Goal: Transaction & Acquisition: Purchase product/service

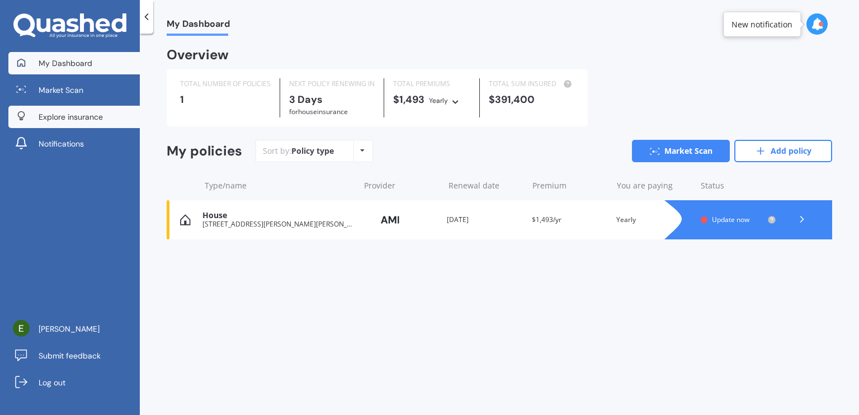
click at [96, 116] on span "Explore insurance" at bounding box center [71, 116] width 64 height 11
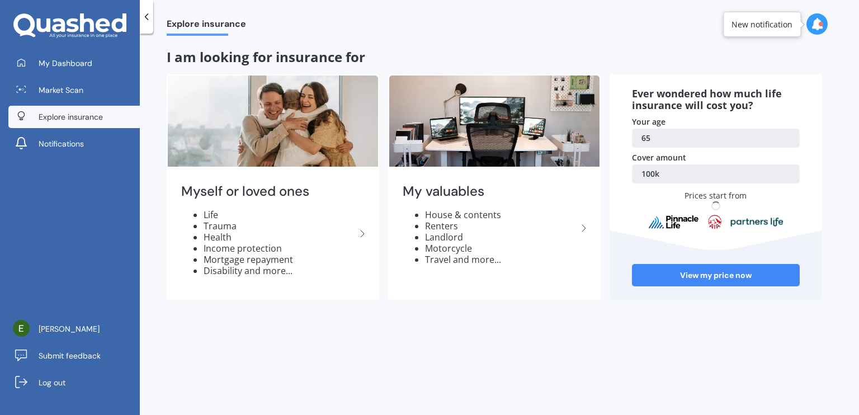
click at [820, 22] on div at bounding box center [820, 24] width 4 height 4
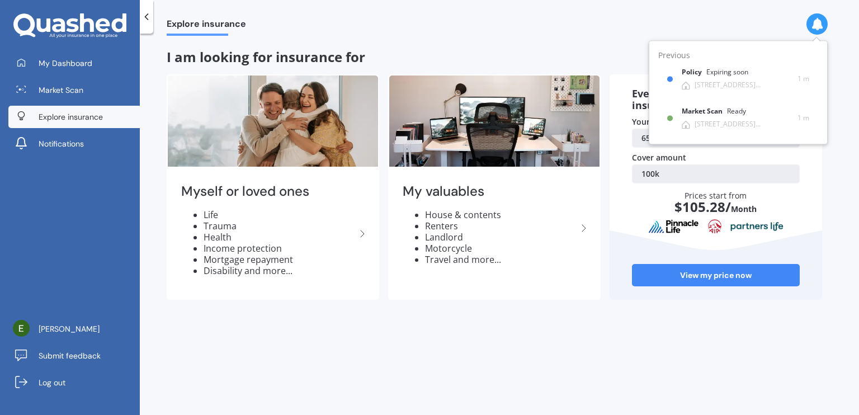
click at [572, 334] on div "Explore insurance I am looking for insurance for Myself or loved ones Life Trau…" at bounding box center [499, 226] width 719 height 381
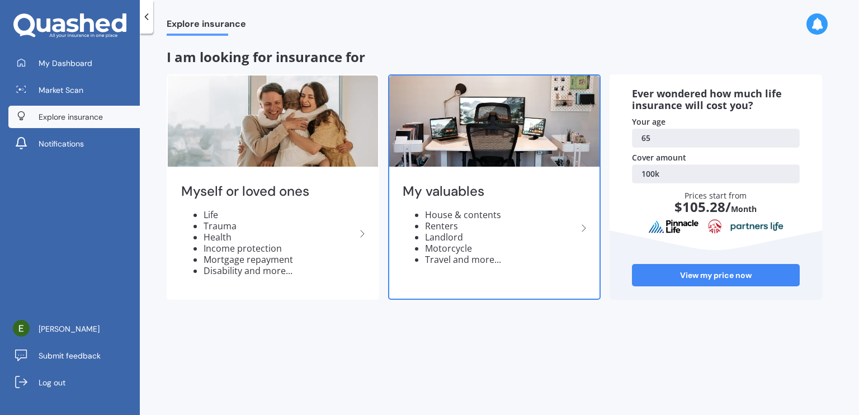
click at [449, 215] on li "House & contents" at bounding box center [501, 214] width 152 height 11
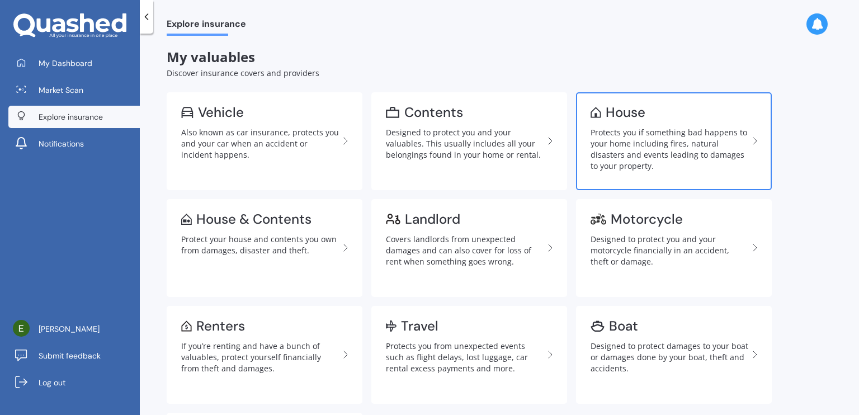
click at [626, 149] on div "Protects you if something bad happens to your home including fires, natural dis…" at bounding box center [669, 149] width 158 height 45
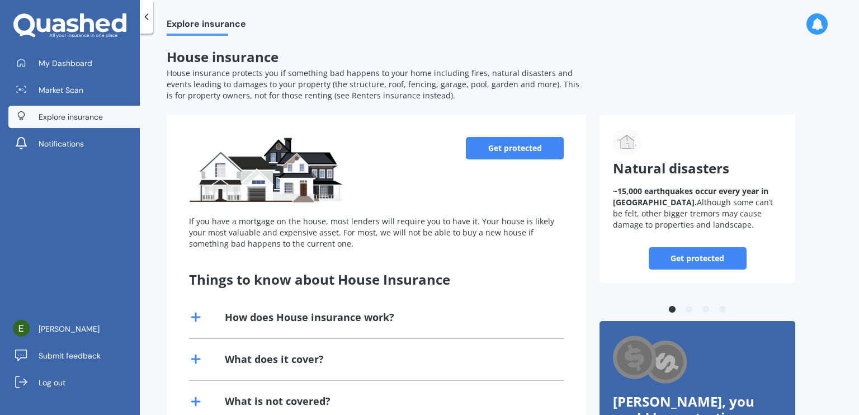
click at [192, 317] on line at bounding box center [196, 317] width 8 height 0
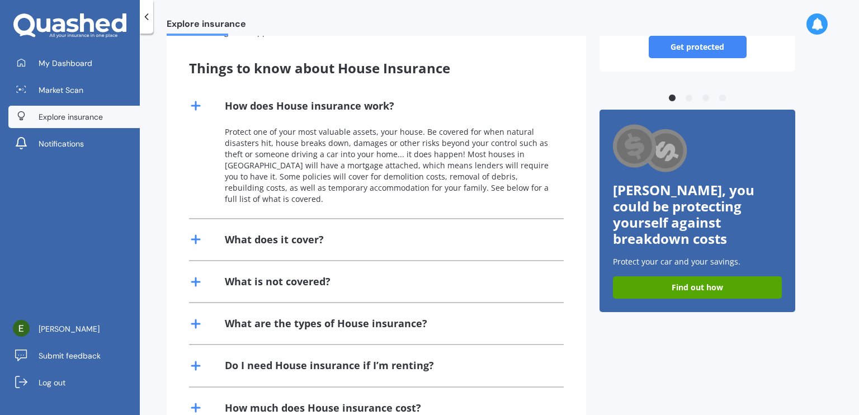
scroll to position [224, 0]
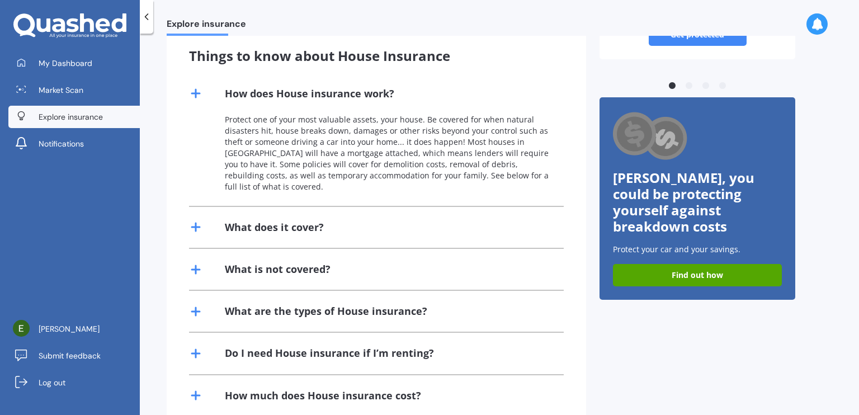
click at [198, 227] on line at bounding box center [196, 227] width 8 height 0
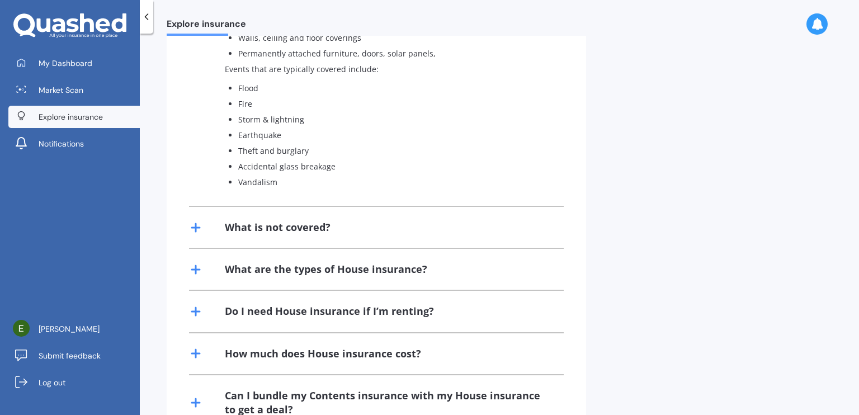
scroll to position [559, 0]
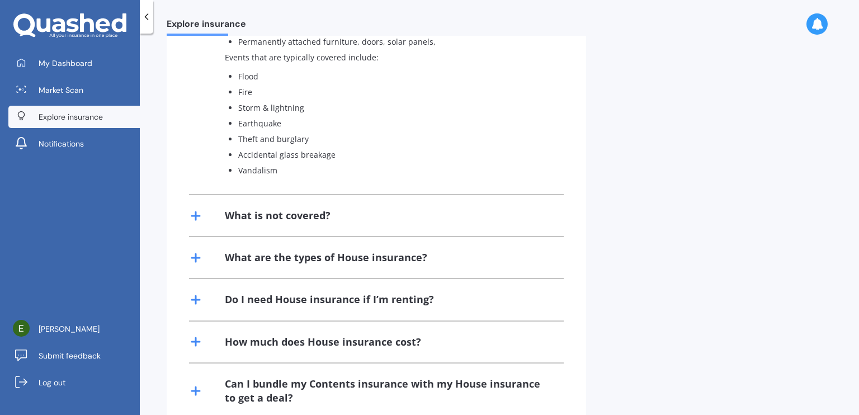
click at [198, 209] on icon at bounding box center [195, 215] width 13 height 13
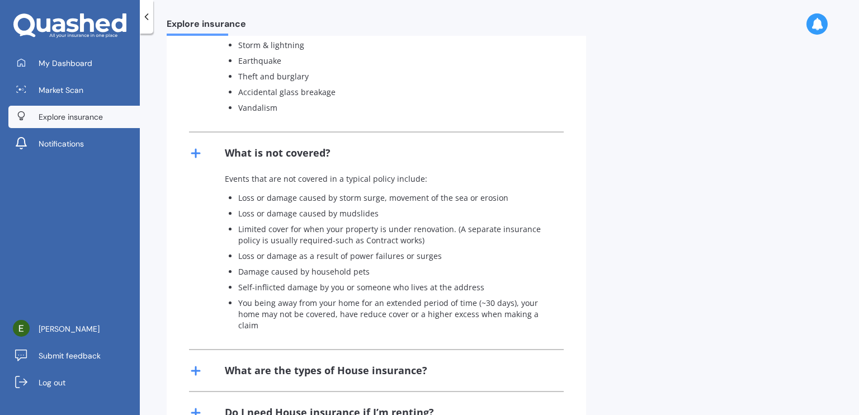
scroll to position [754, 0]
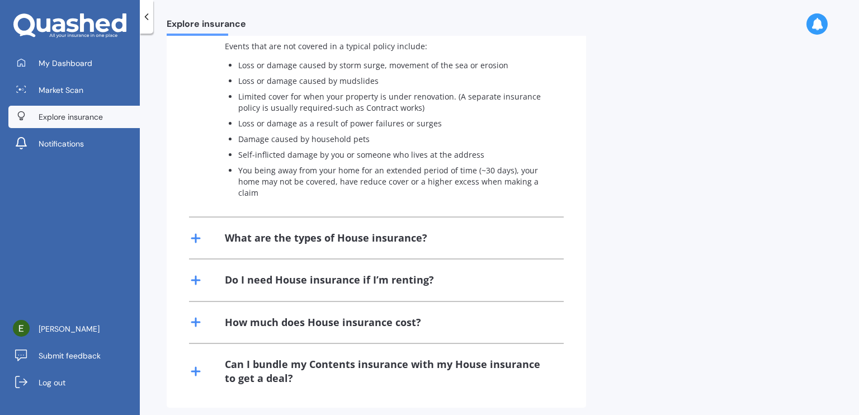
click at [195, 238] on line at bounding box center [196, 238] width 8 height 0
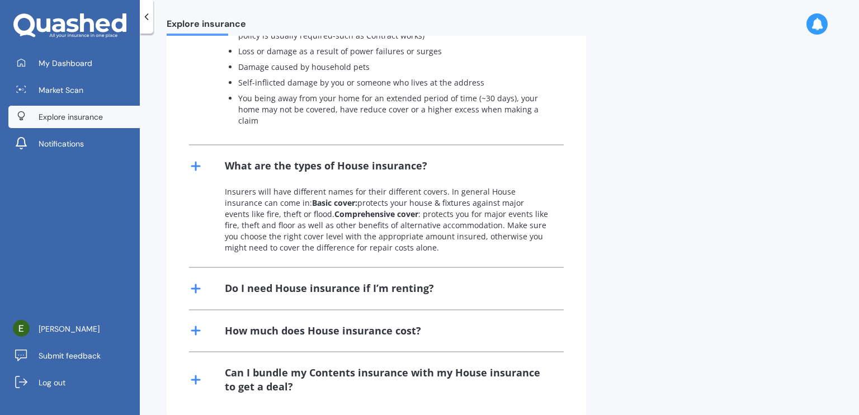
scroll to position [835, 0]
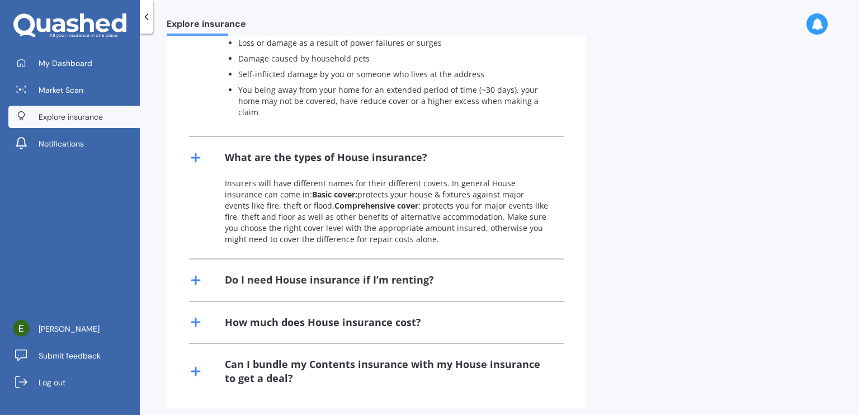
click at [196, 322] on line at bounding box center [196, 322] width 8 height 0
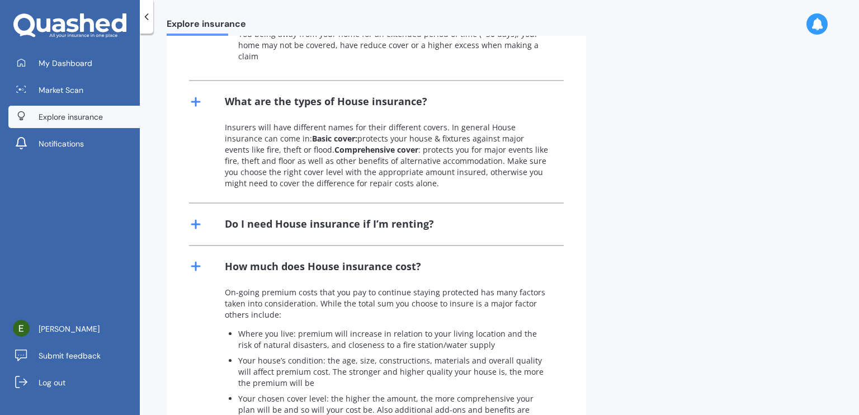
scroll to position [1030, 0]
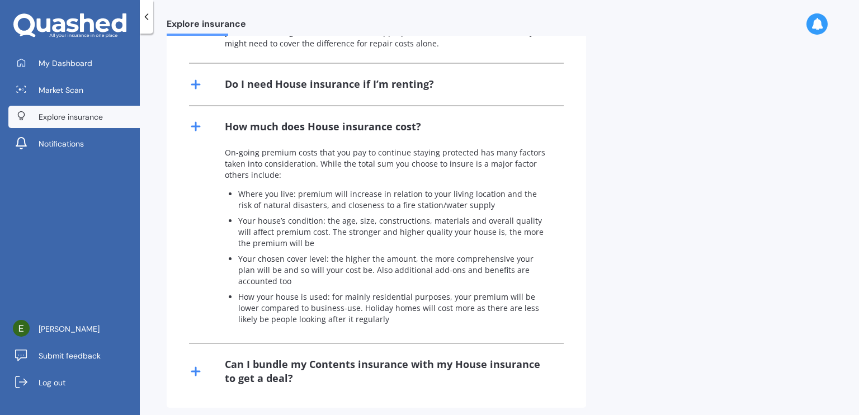
click at [196, 367] on line at bounding box center [196, 371] width 0 height 8
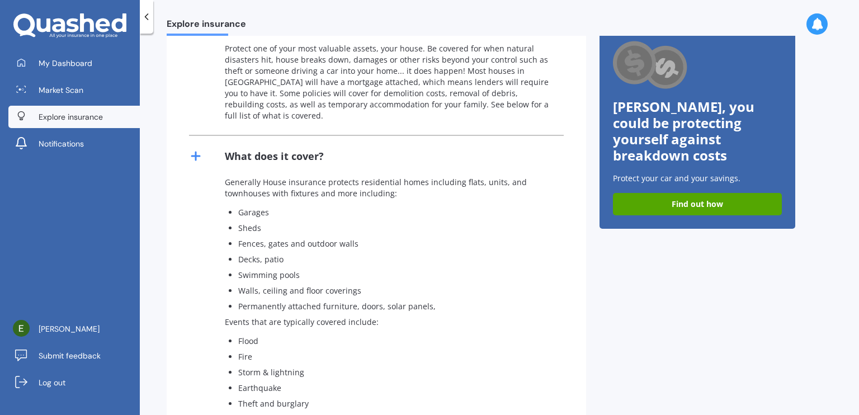
scroll to position [0, 0]
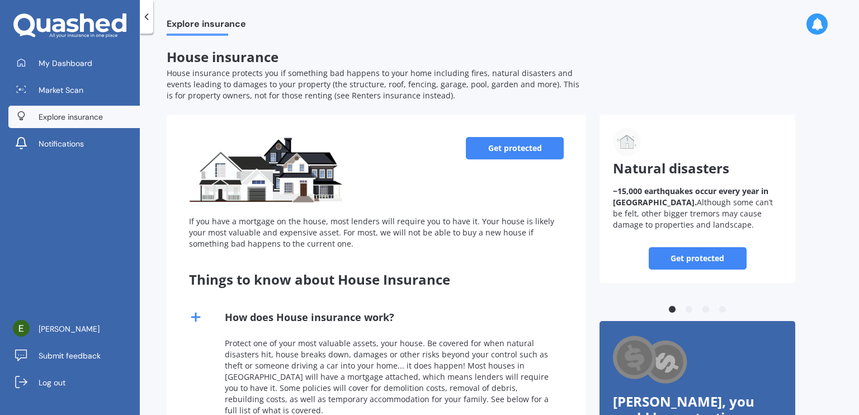
click at [519, 150] on link "Get protected" at bounding box center [515, 148] width 98 height 22
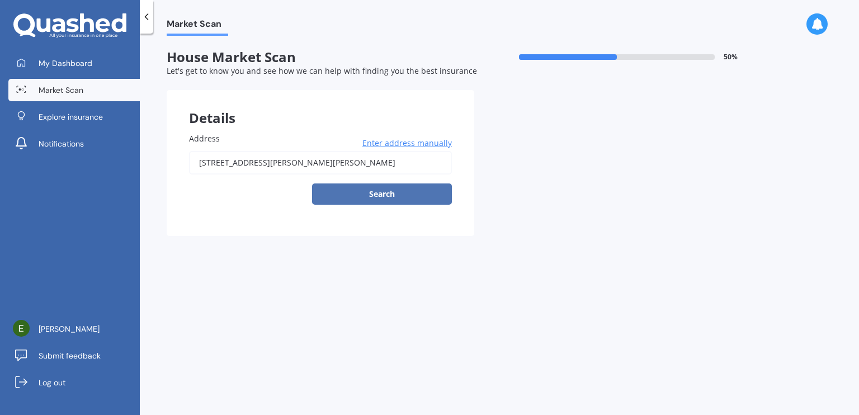
click at [389, 195] on button "Search" at bounding box center [382, 193] width 140 height 21
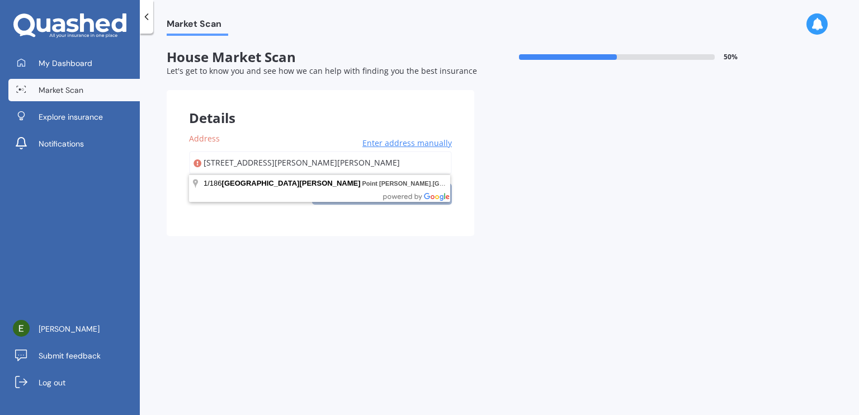
click at [362, 169] on input "[STREET_ADDRESS][PERSON_NAME][PERSON_NAME]" at bounding box center [320, 162] width 263 height 23
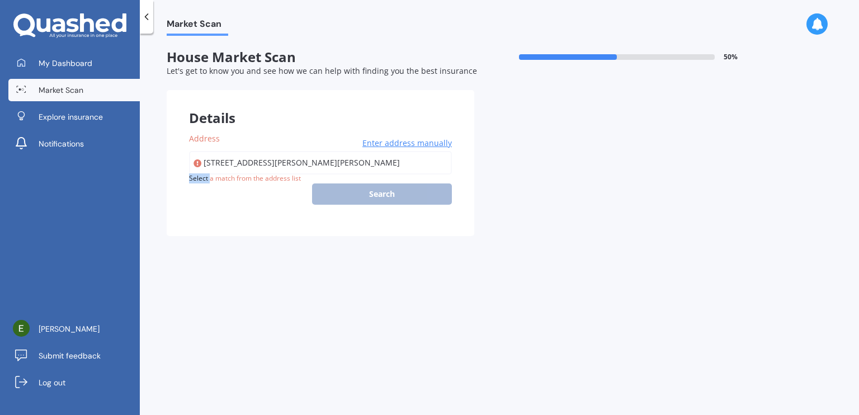
click at [340, 189] on div "[STREET_ADDRESS][PERSON_NAME][PERSON_NAME] Enter address manually Search" at bounding box center [320, 178] width 263 height 54
type input "[STREET_ADDRESS][PERSON_NAME][PERSON_NAME]"
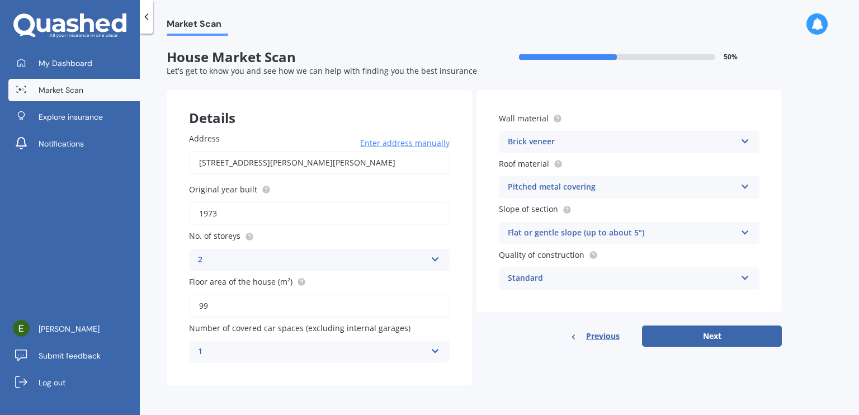
click at [437, 258] on icon at bounding box center [435, 257] width 10 height 8
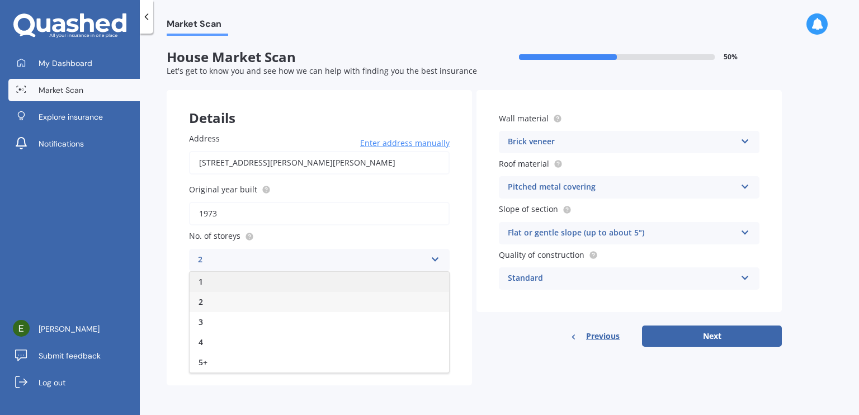
click at [273, 280] on div "1" at bounding box center [319, 282] width 259 height 20
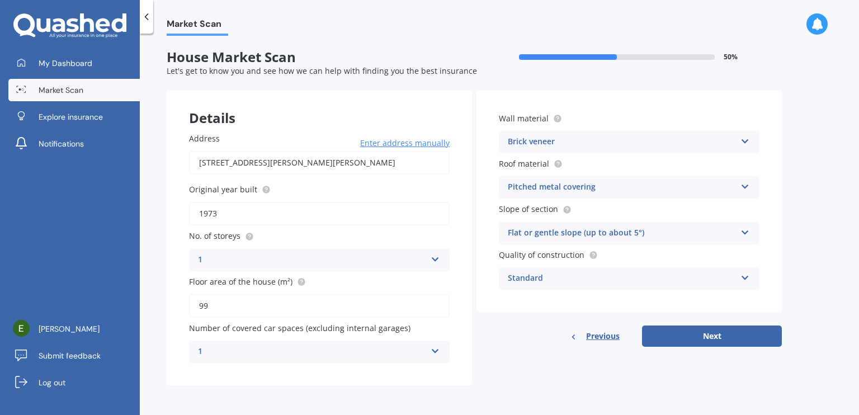
click at [436, 349] on icon at bounding box center [435, 349] width 10 height 8
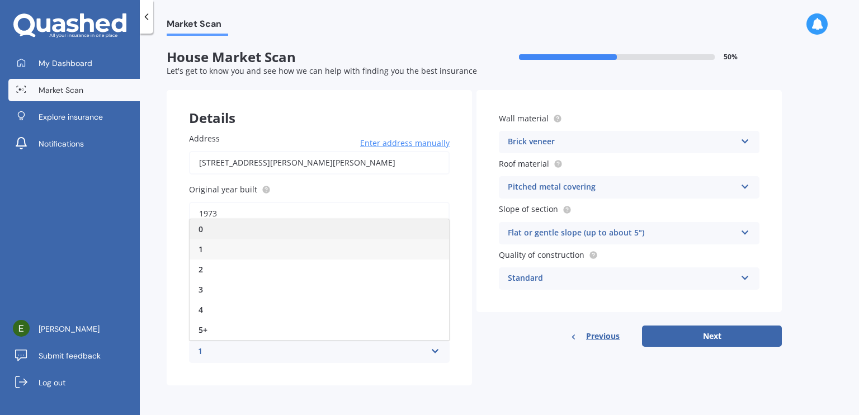
click at [283, 228] on div "0" at bounding box center [319, 229] width 259 height 20
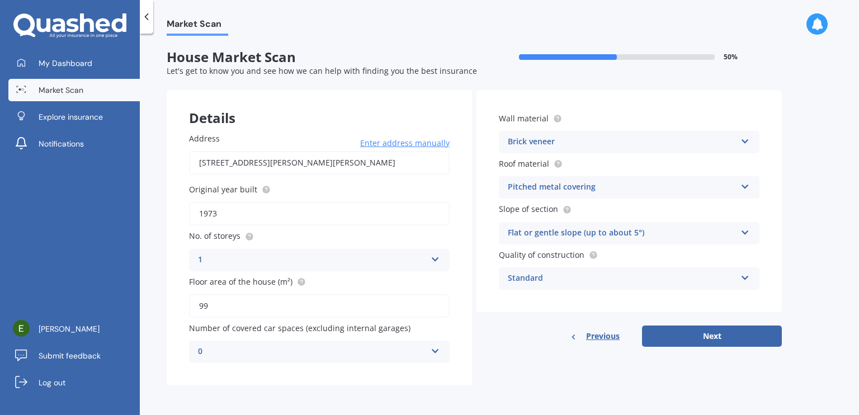
click at [746, 143] on icon at bounding box center [745, 139] width 10 height 8
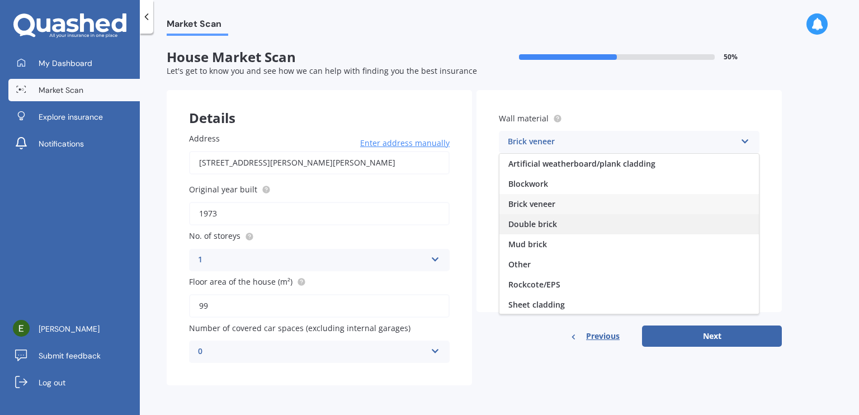
click at [615, 225] on div "Double brick" at bounding box center [628, 224] width 259 height 20
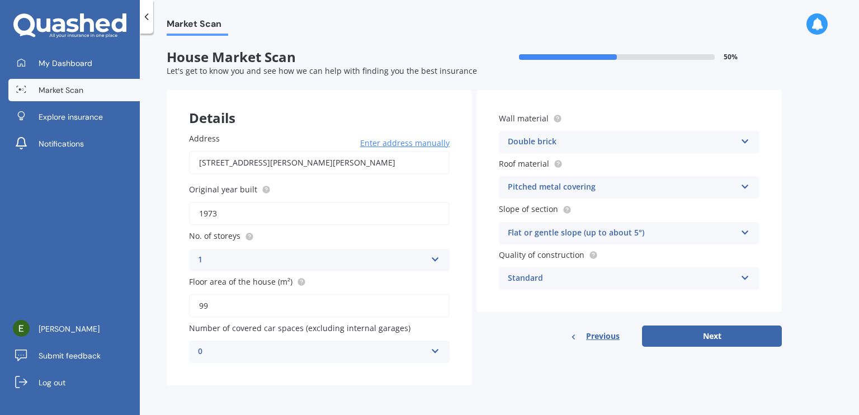
click at [745, 184] on icon at bounding box center [745, 185] width 10 height 8
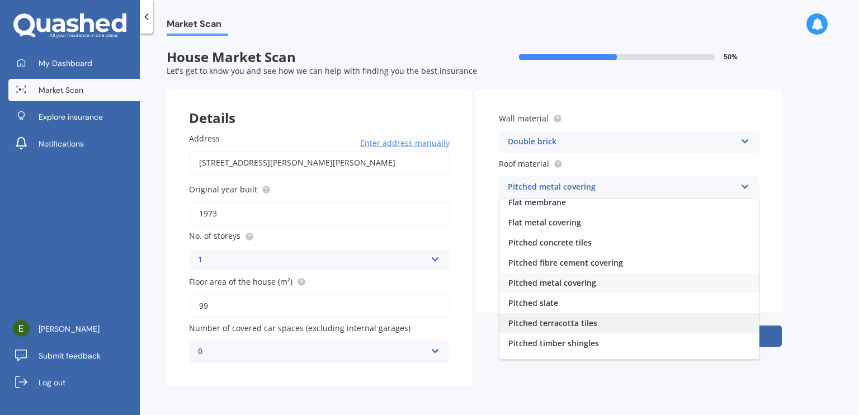
scroll to position [41, 0]
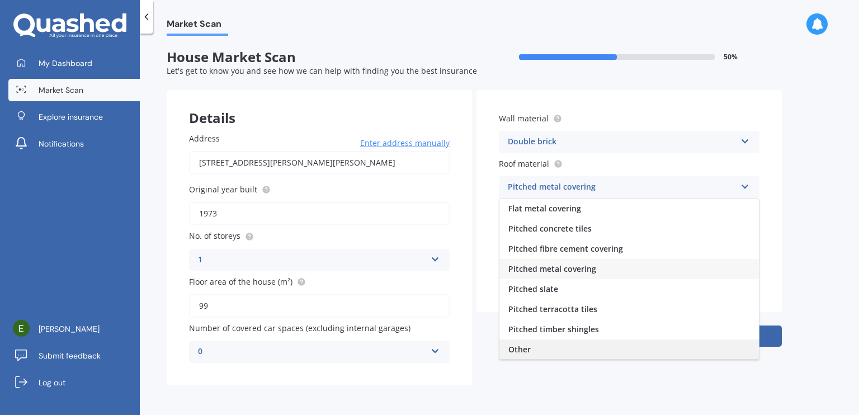
click at [523, 353] on span "Other" at bounding box center [519, 349] width 22 height 11
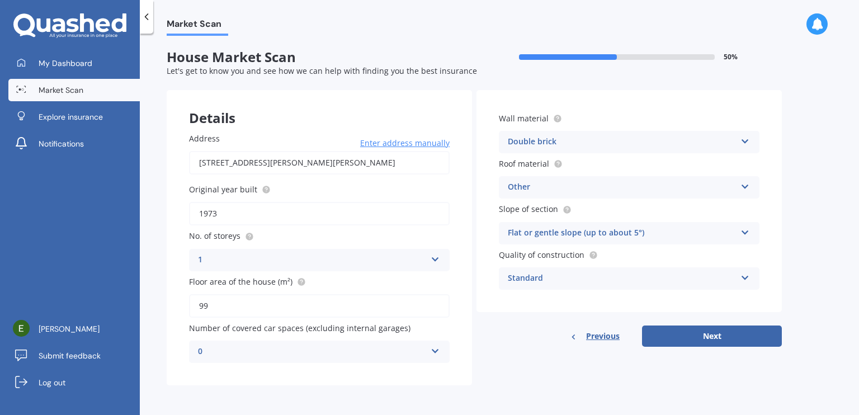
click at [743, 232] on icon at bounding box center [745, 230] width 10 height 8
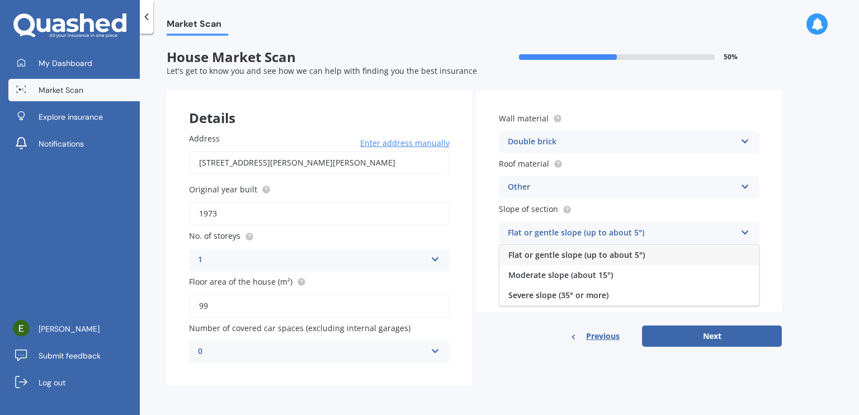
click at [638, 253] on span "Flat or gentle slope (up to about 5°)" at bounding box center [576, 254] width 136 height 11
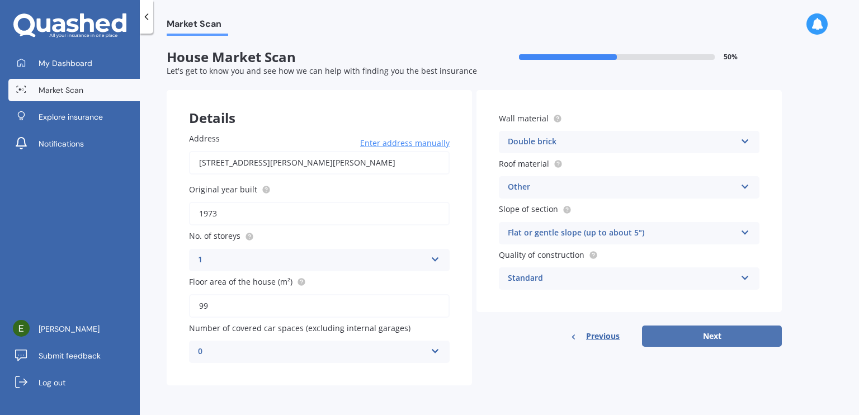
click at [714, 333] on button "Next" at bounding box center [712, 335] width 140 height 21
select select "03"
select select "11"
select select "1959"
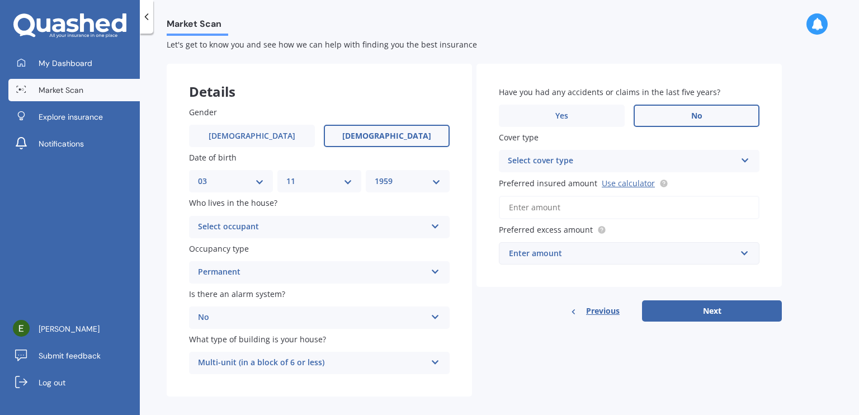
scroll to position [37, 0]
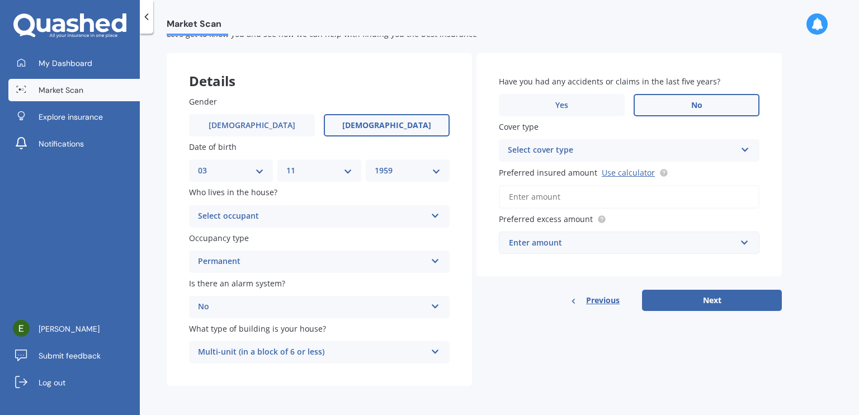
click at [744, 148] on icon at bounding box center [745, 148] width 10 height 8
click at [548, 152] on div "High" at bounding box center [622, 150] width 228 height 13
click at [664, 151] on div "Select cover type" at bounding box center [624, 150] width 222 height 12
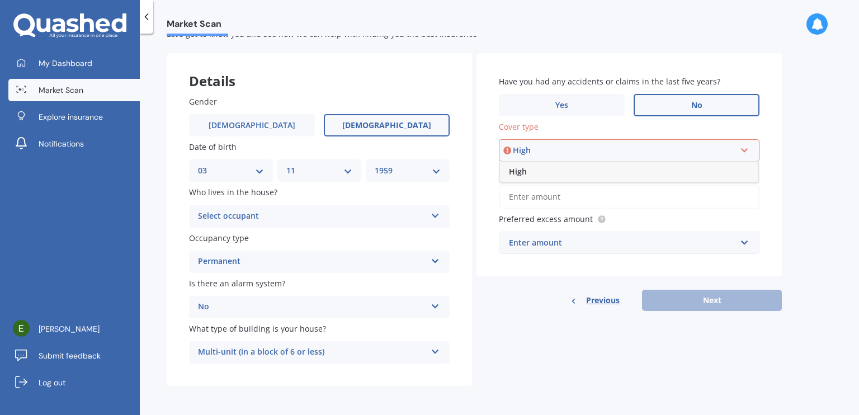
click at [646, 177] on div "High" at bounding box center [629, 172] width 258 height 20
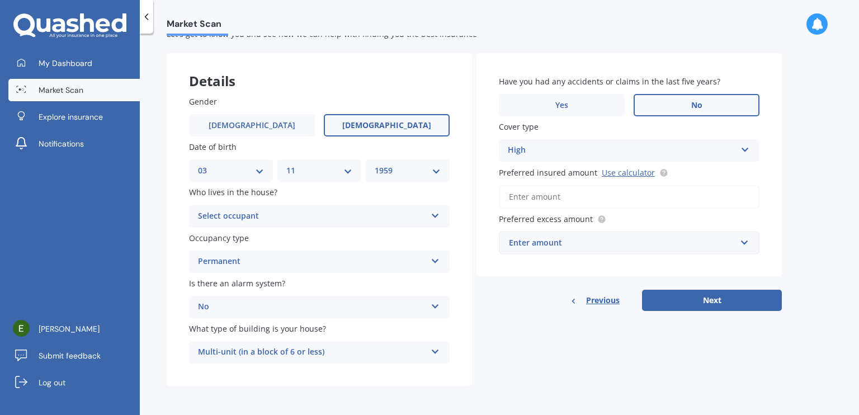
click at [558, 196] on input "Preferred insured amount Use calculator" at bounding box center [629, 196] width 261 height 23
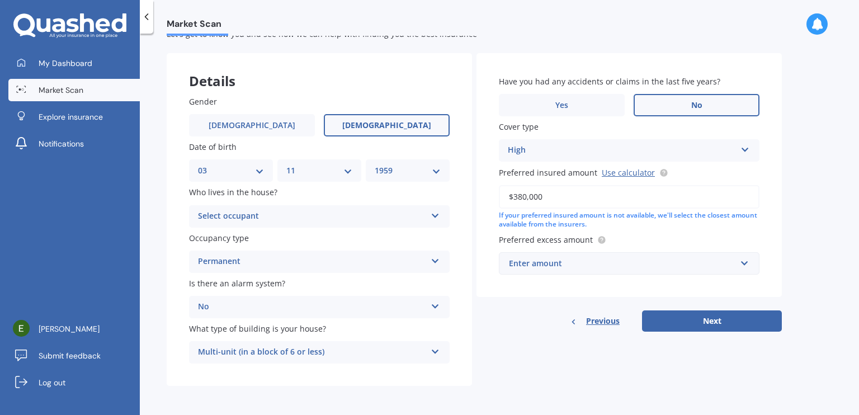
type input "$380,000"
click at [571, 263] on div "Enter amount" at bounding box center [622, 263] width 227 height 12
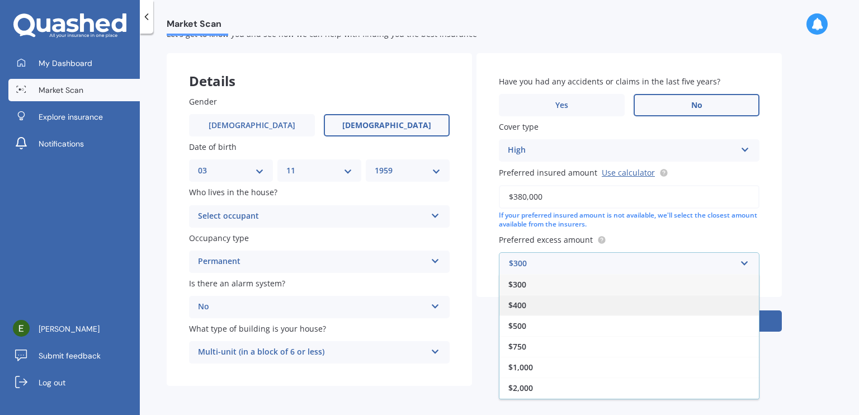
click at [572, 304] on div "$400" at bounding box center [628, 305] width 259 height 21
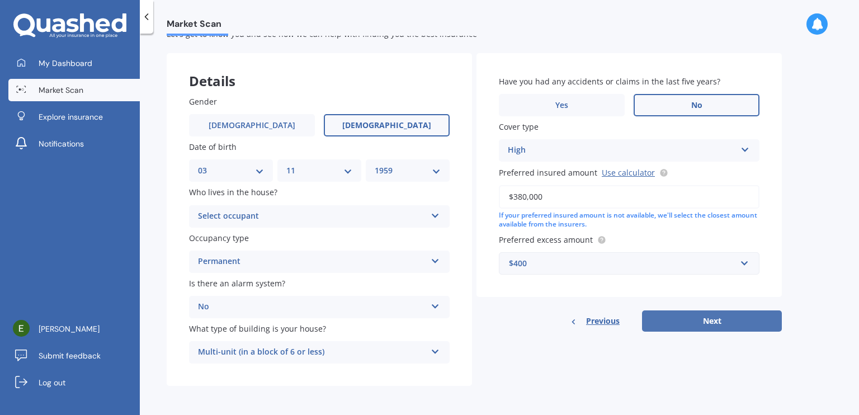
click at [695, 321] on button "Next" at bounding box center [712, 320] width 140 height 21
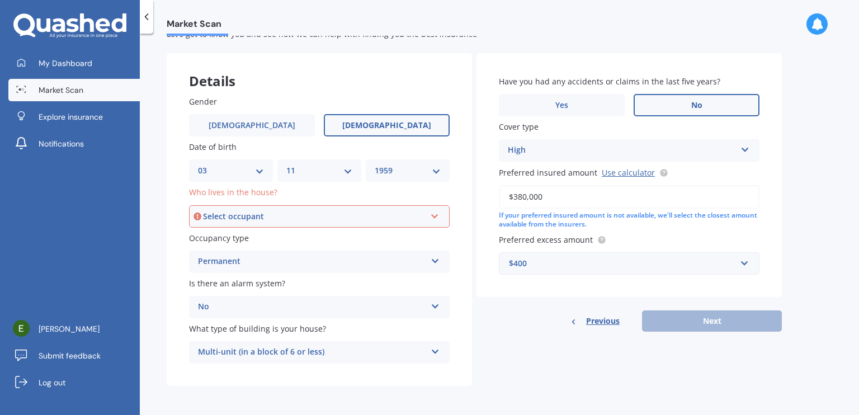
click at [435, 215] on icon at bounding box center [435, 214] width 10 height 8
click at [213, 234] on span "Owner" at bounding box center [211, 237] width 25 height 11
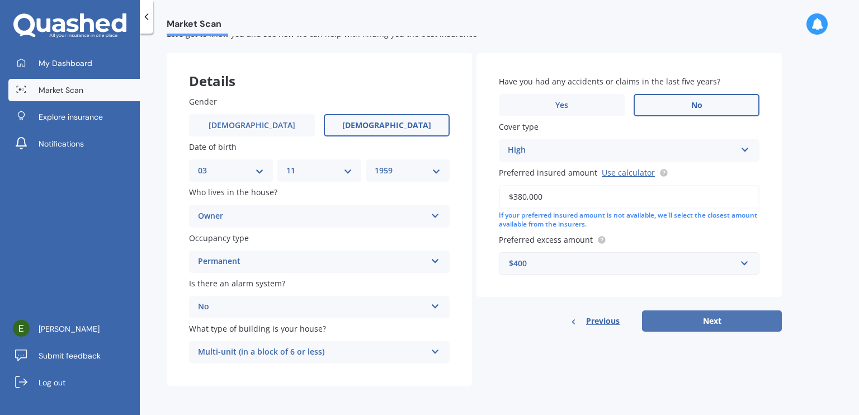
click at [716, 317] on button "Next" at bounding box center [712, 320] width 140 height 21
select select "03"
select select "11"
select select "1959"
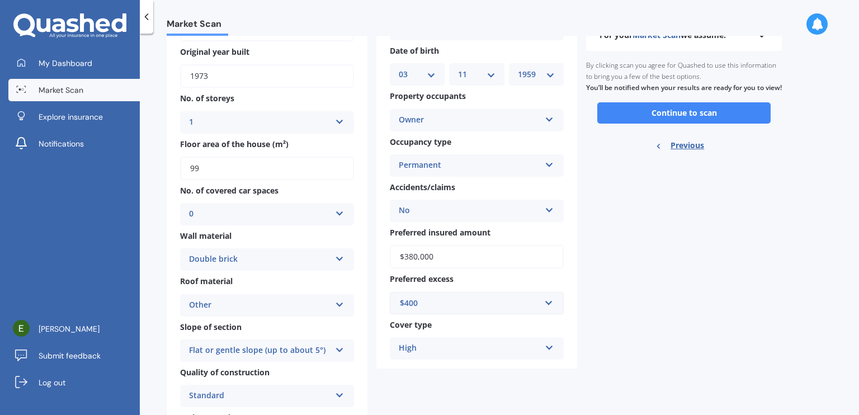
scroll to position [112, 0]
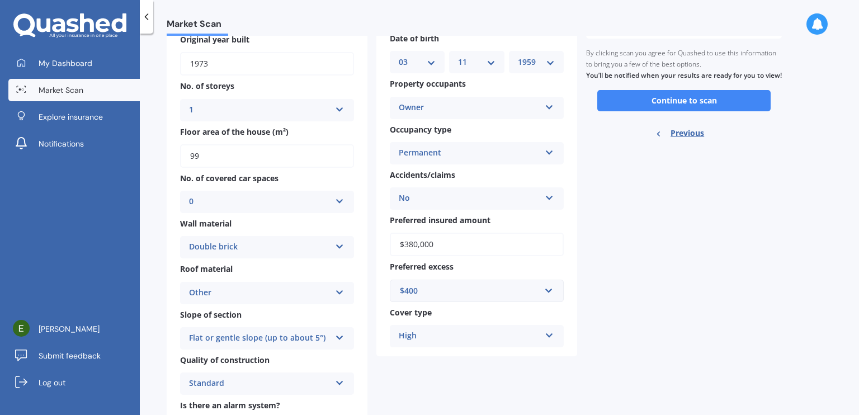
click at [550, 335] on icon at bounding box center [550, 333] width 10 height 8
click at [428, 361] on div "High" at bounding box center [476, 358] width 173 height 20
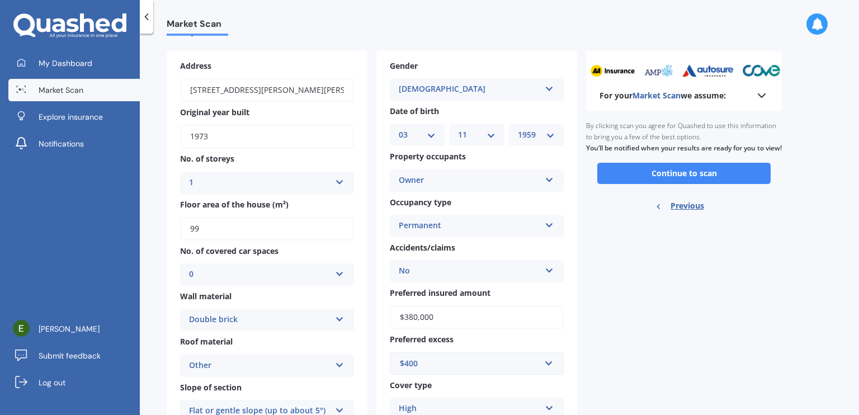
scroll to position [0, 0]
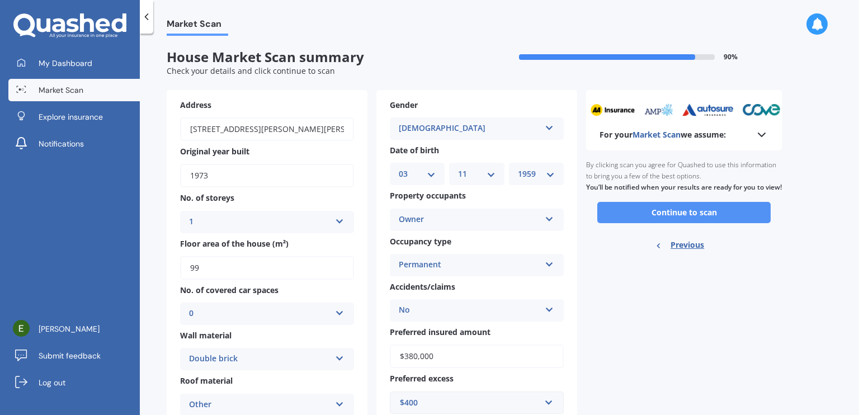
click at [659, 222] on button "Continue to scan" at bounding box center [683, 212] width 173 height 21
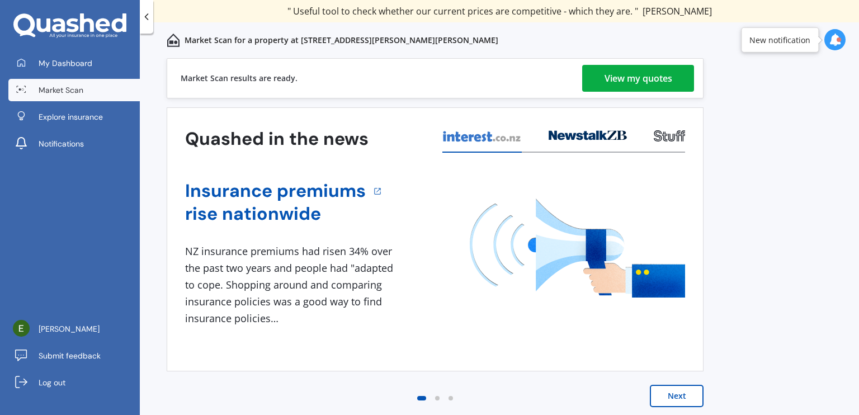
click at [636, 72] on div "View my quotes" at bounding box center [638, 78] width 68 height 27
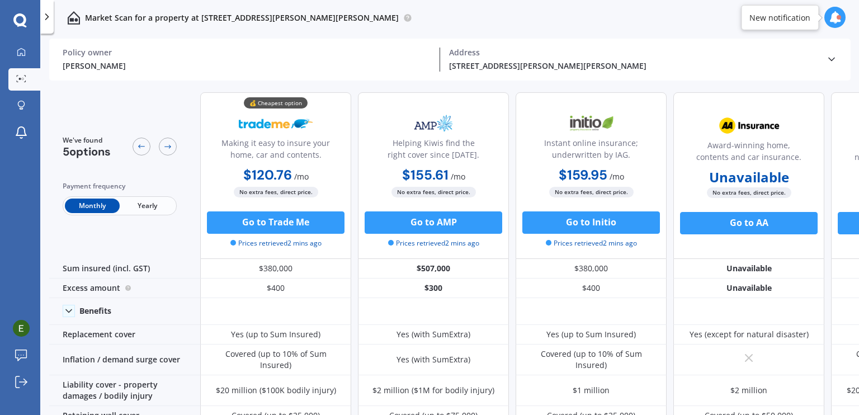
scroll to position [280, 0]
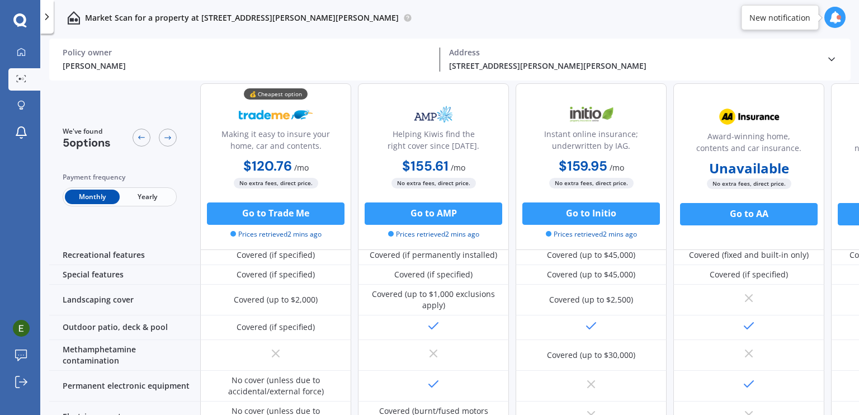
click at [148, 194] on span "Yearly" at bounding box center [147, 197] width 55 height 15
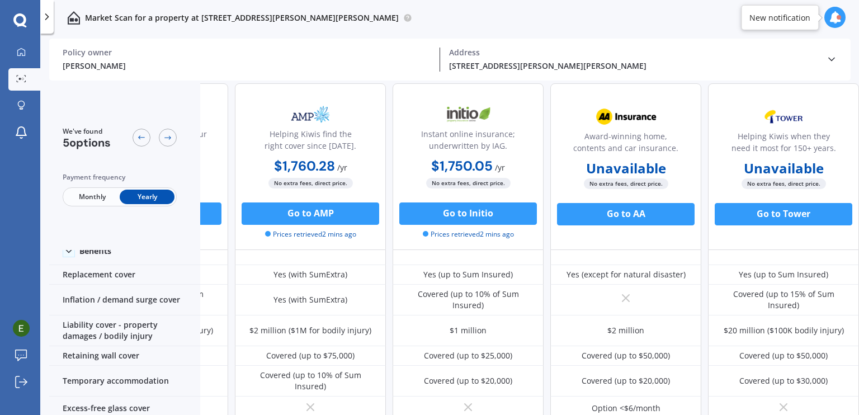
scroll to position [56, 128]
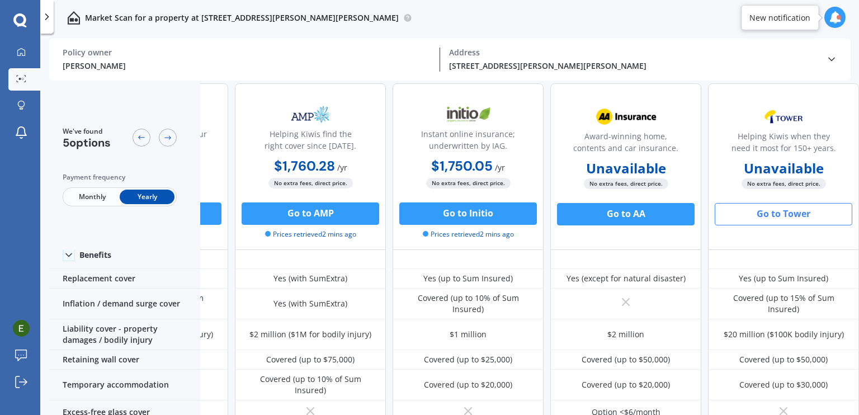
click at [767, 219] on button "Go to Tower" at bounding box center [783, 214] width 138 height 22
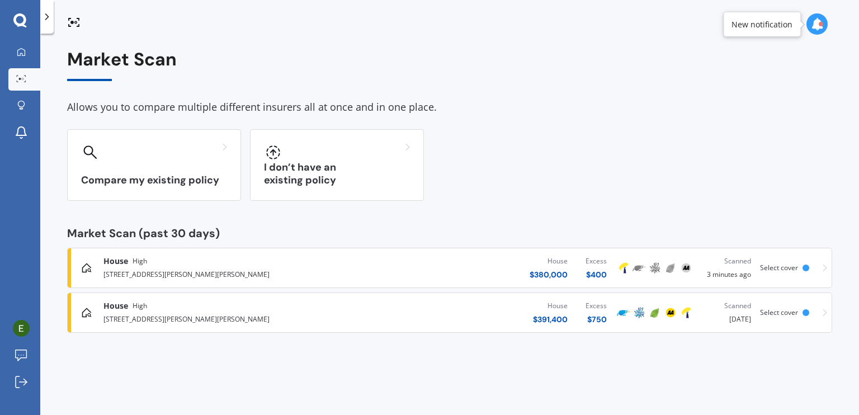
click at [168, 271] on div "[STREET_ADDRESS][PERSON_NAME][PERSON_NAME]" at bounding box center [225, 273] width 245 height 13
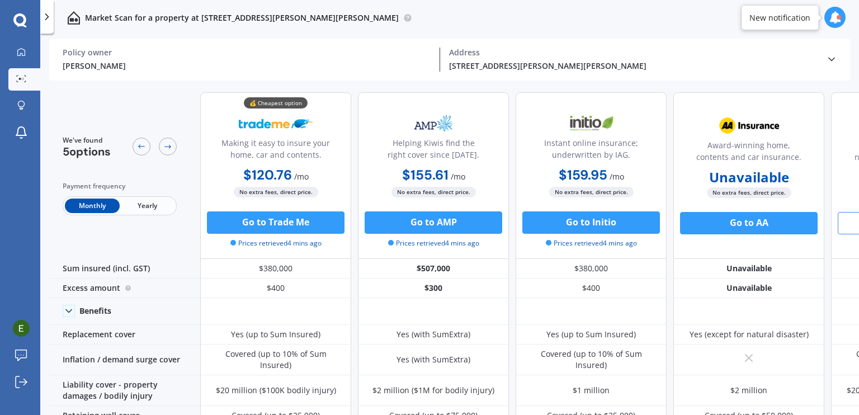
click at [143, 196] on div "Monthly Yearly" at bounding box center [120, 205] width 114 height 19
click at [146, 205] on span "Yearly" at bounding box center [147, 205] width 55 height 15
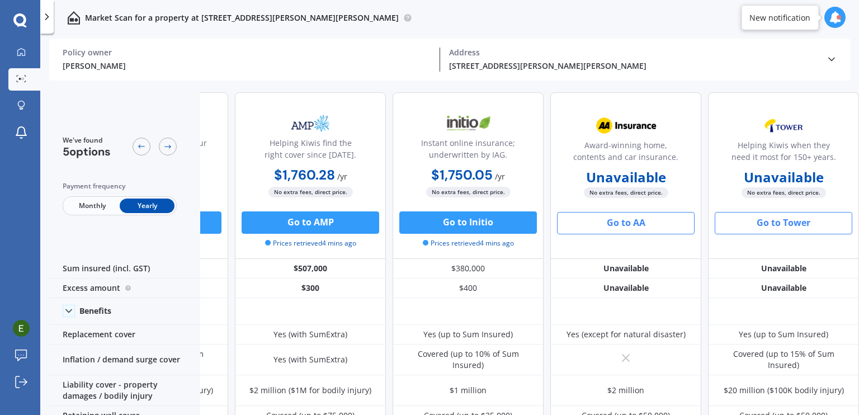
click at [615, 224] on button "Go to AA" at bounding box center [626, 223] width 138 height 22
